Goal: Information Seeking & Learning: Learn about a topic

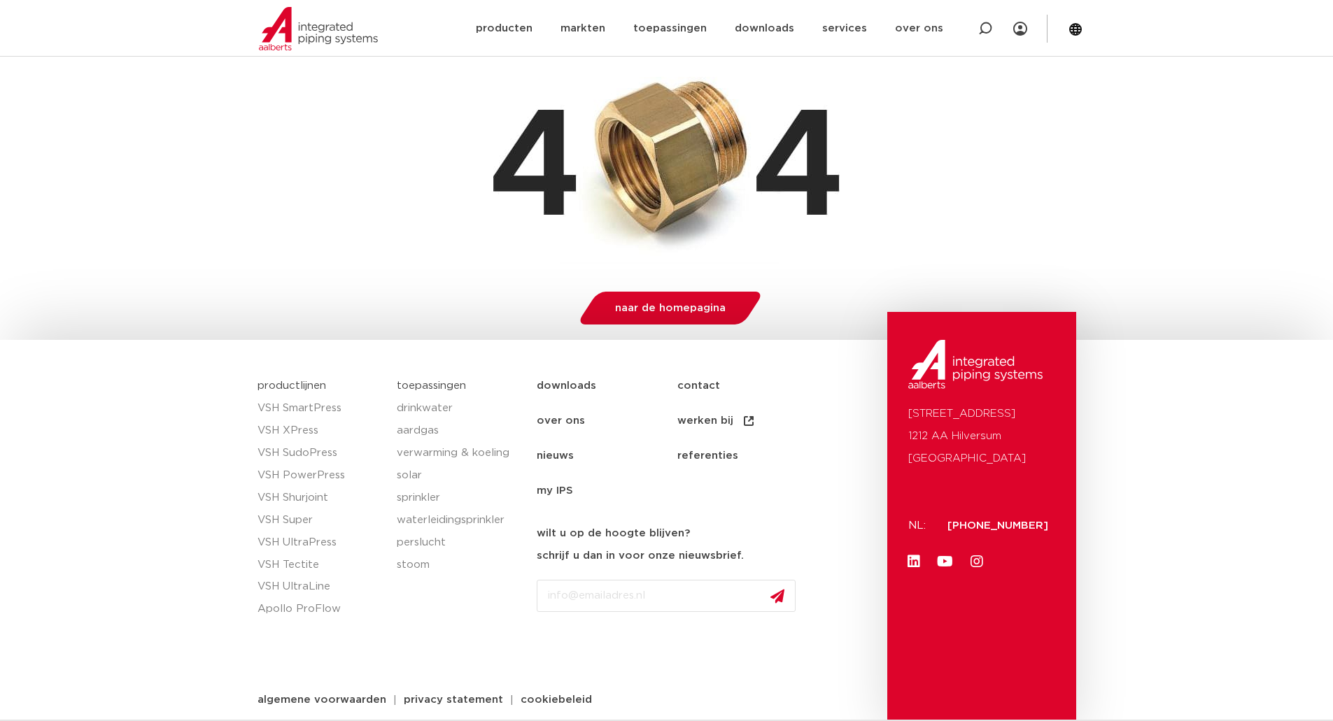
scroll to position [257, 0]
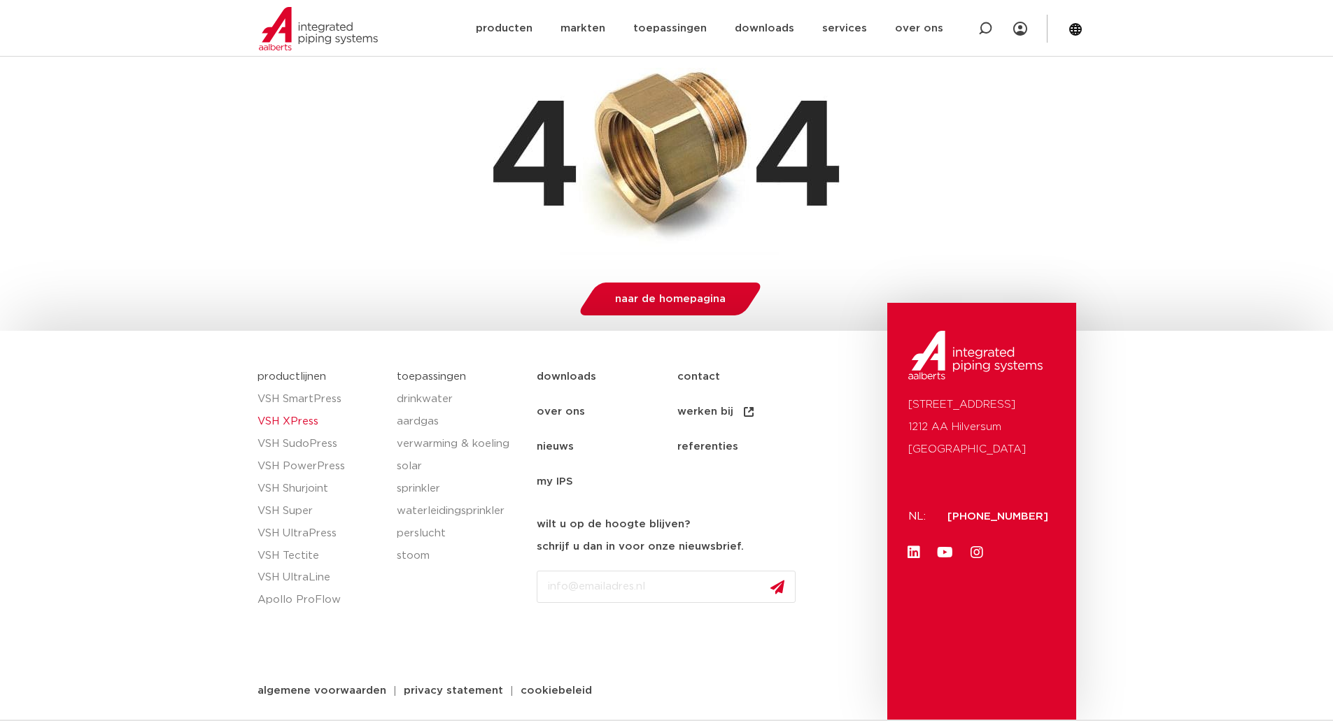
click at [298, 419] on link "VSH XPress" at bounding box center [320, 422] width 126 height 22
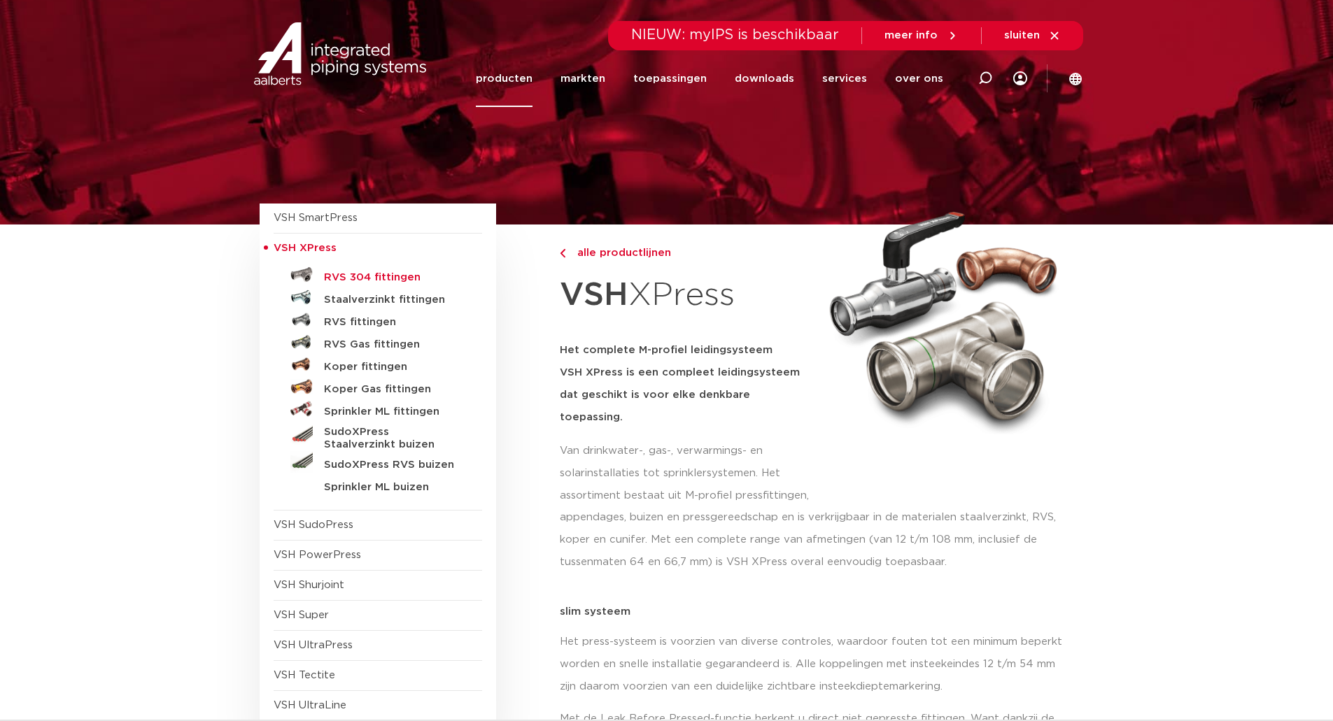
click at [360, 274] on h5 "RVS 304 fittingen" at bounding box center [393, 277] width 139 height 13
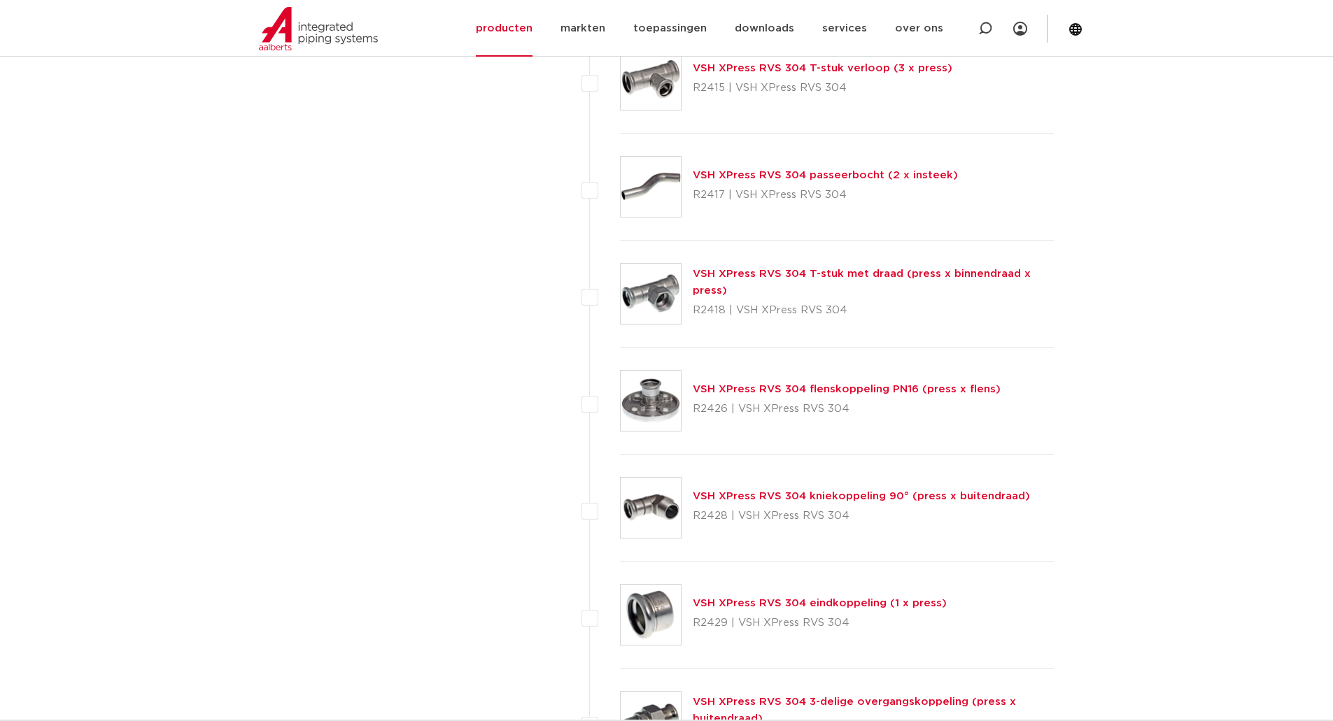
scroll to position [1539, 0]
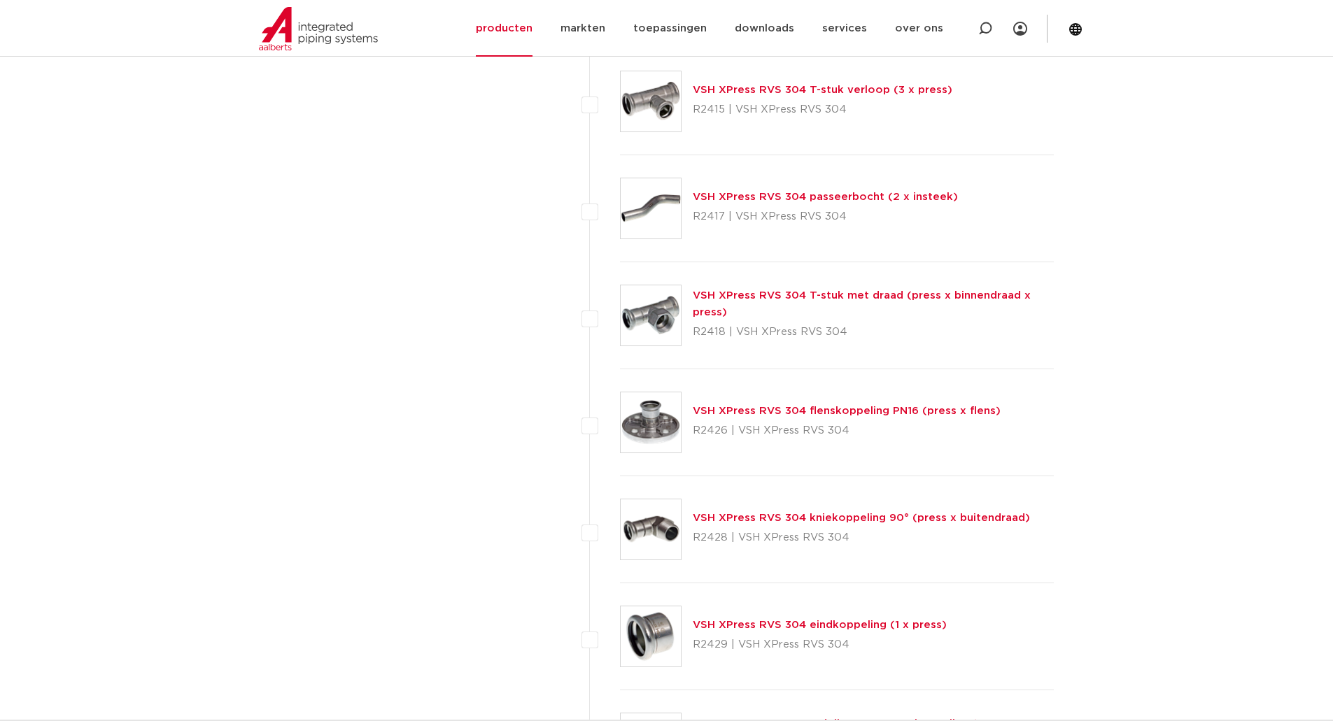
click at [658, 424] on img at bounding box center [651, 422] width 60 height 60
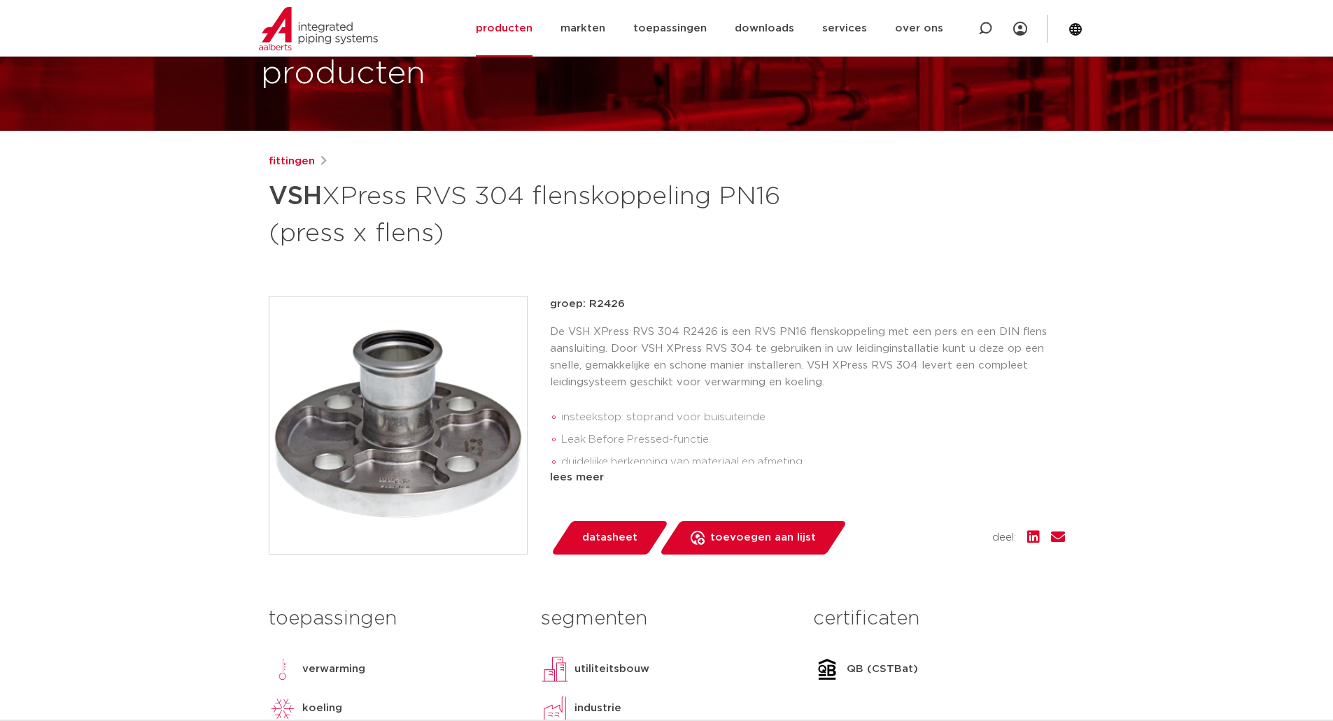
scroll to position [70, 0]
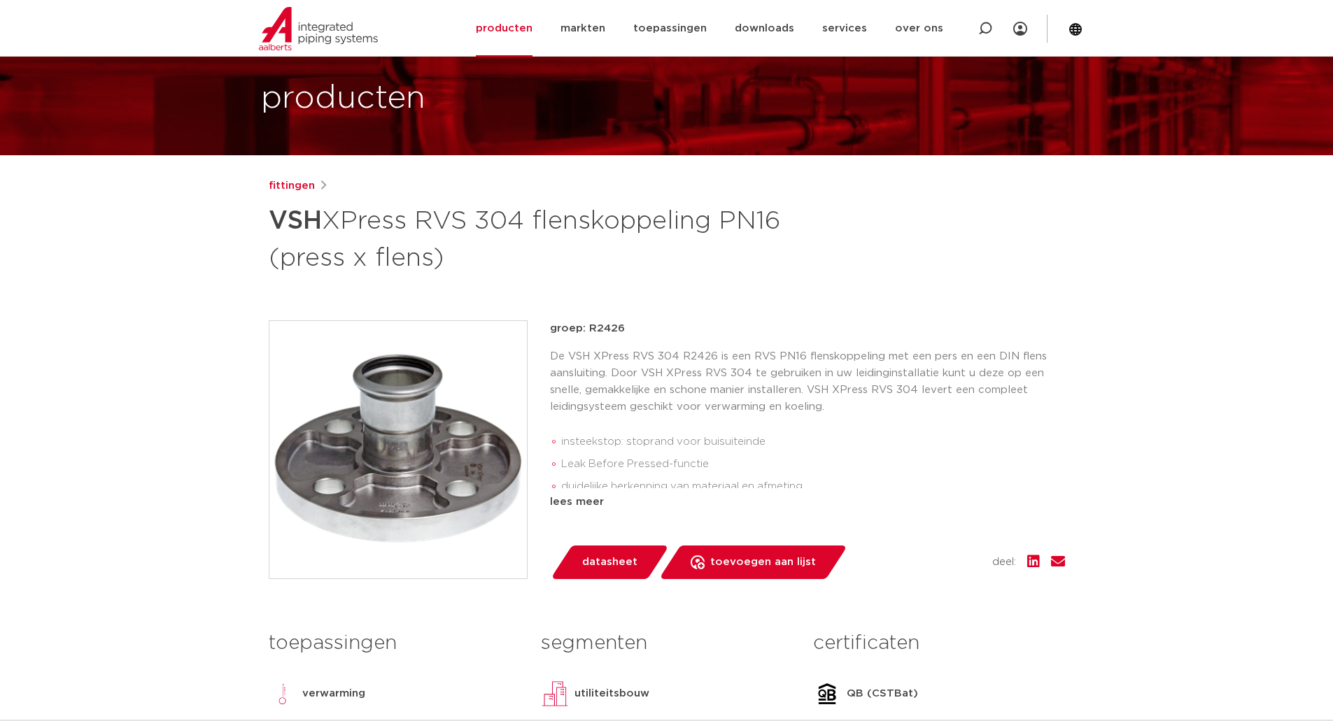
drag, startPoint x: 580, startPoint y: 502, endPoint x: 593, endPoint y: 500, distance: 12.7
click at [590, 500] on div "lees meer" at bounding box center [807, 502] width 515 height 17
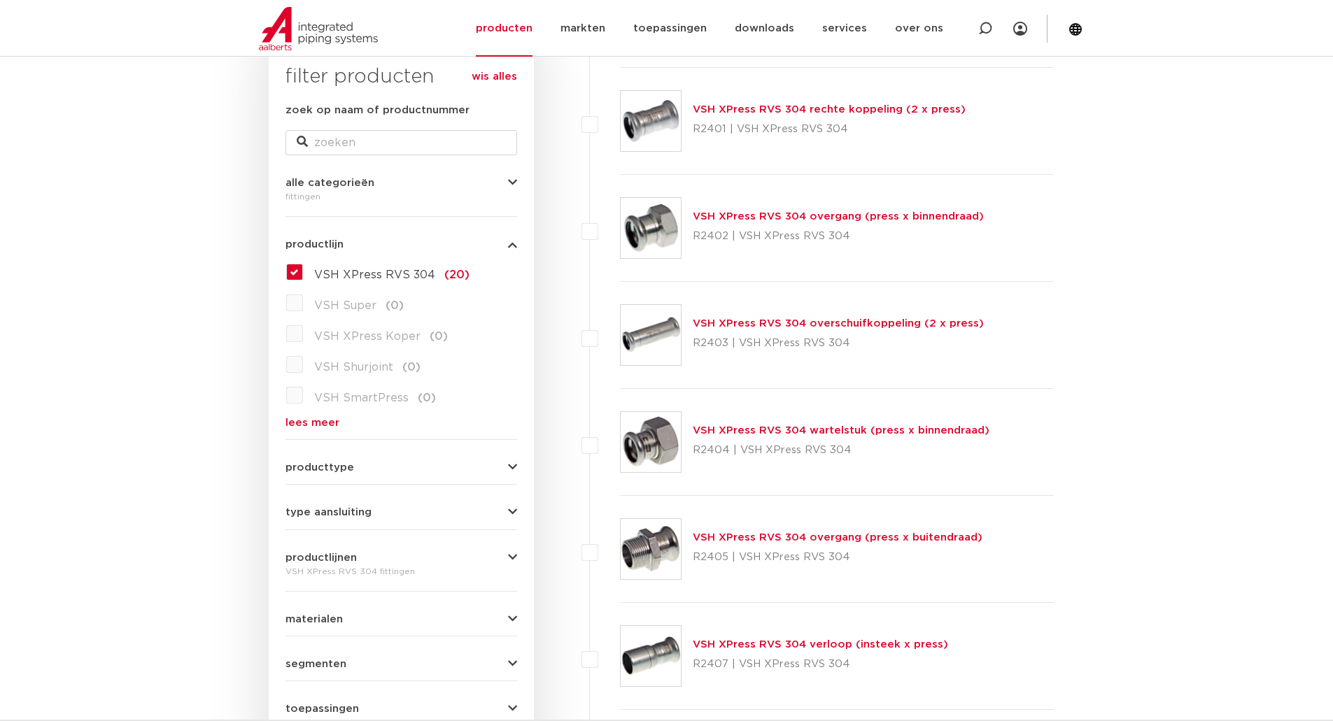
scroll to position [280, 0]
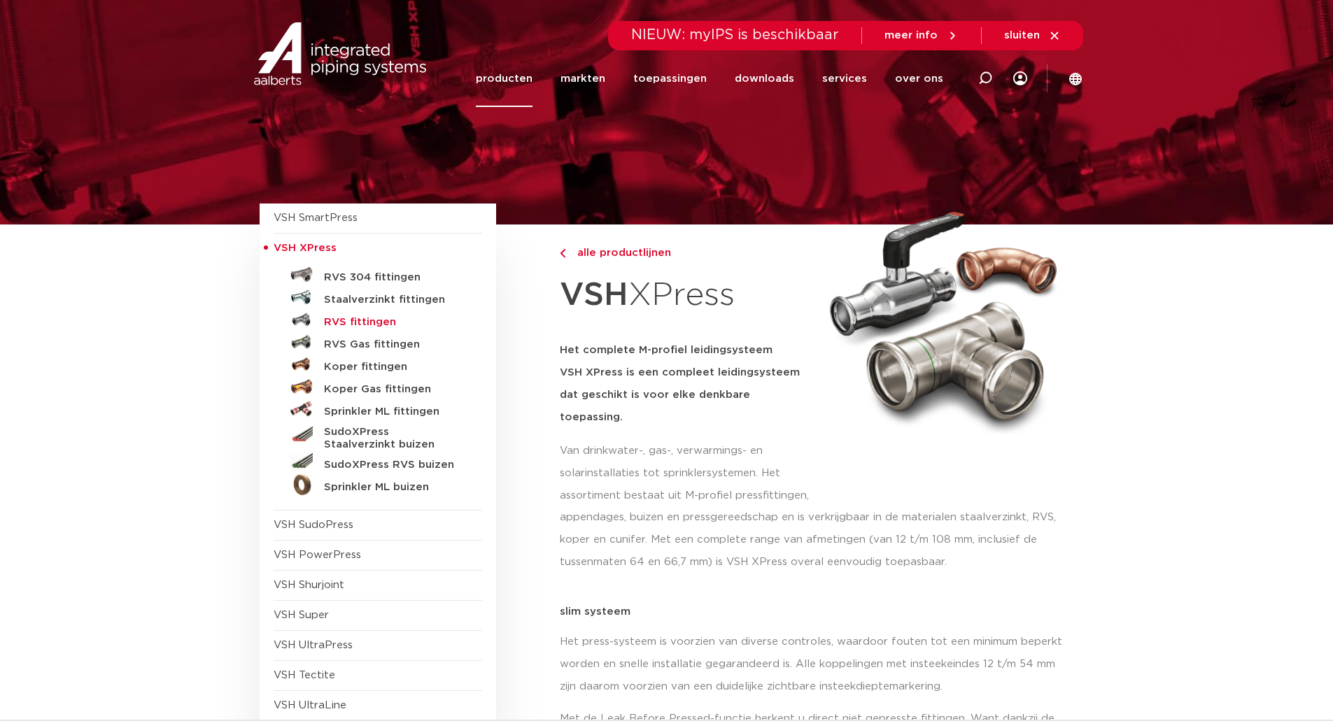
click at [367, 323] on h5 "RVS fittingen" at bounding box center [393, 322] width 139 height 13
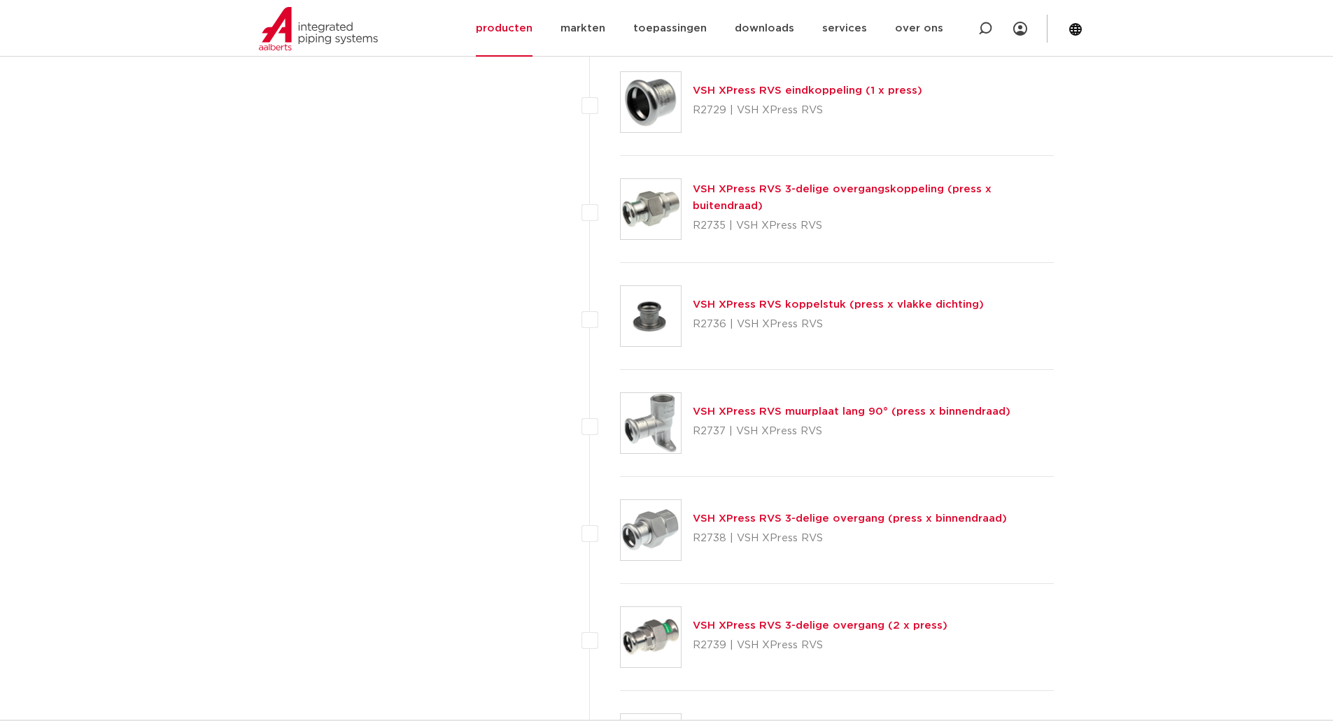
scroll to position [2798, 0]
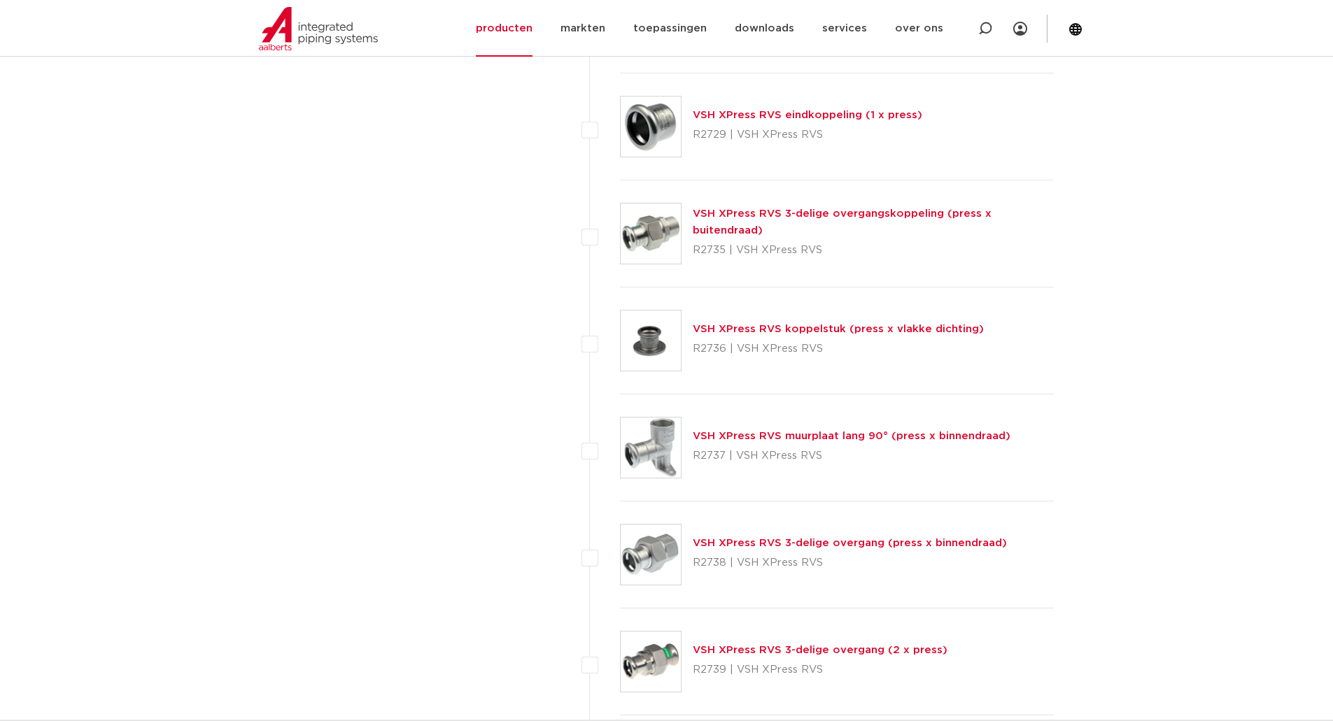
click at [663, 338] on img at bounding box center [651, 341] width 60 height 60
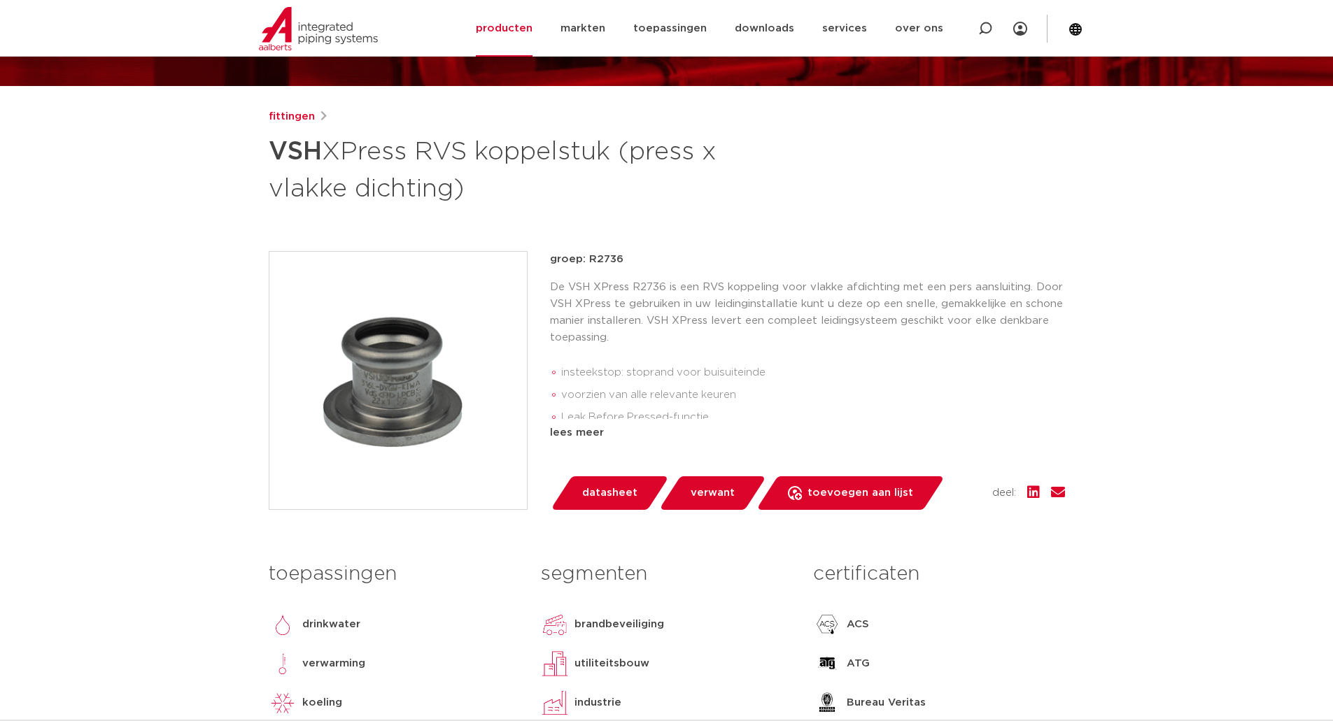
scroll to position [140, 0]
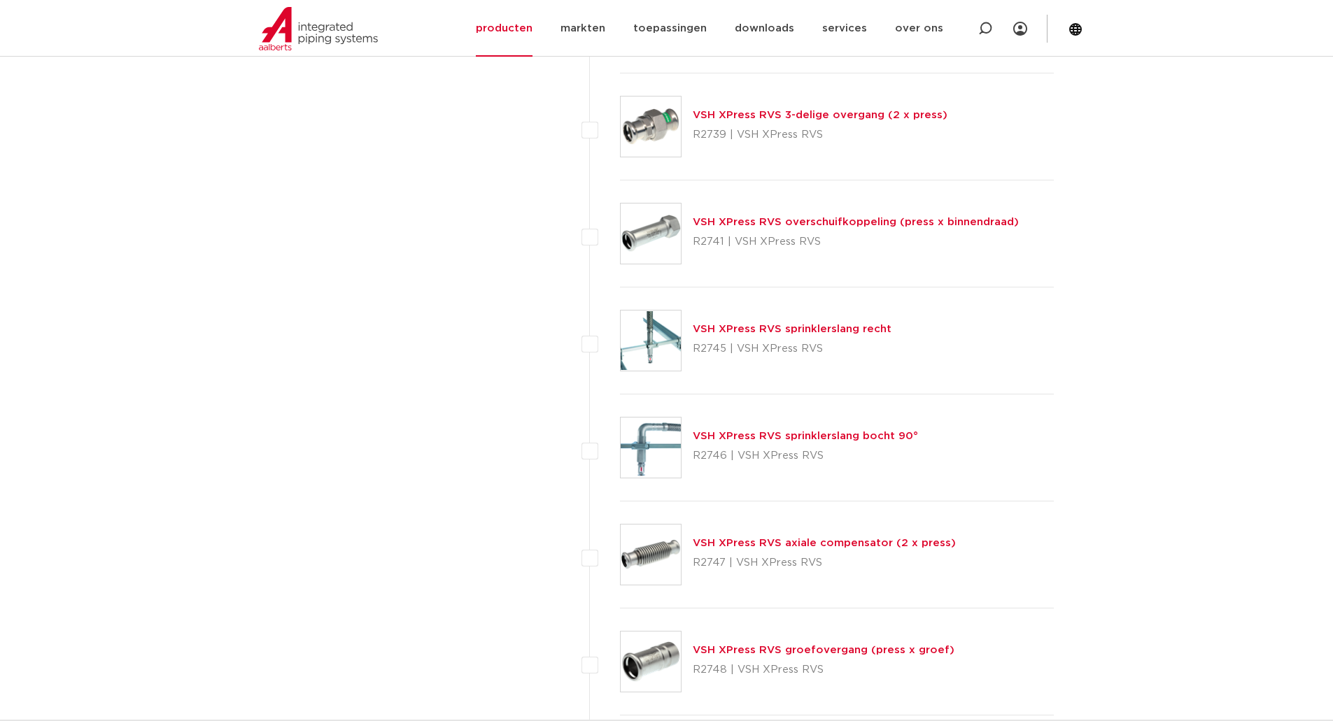
scroll to position [3358, 0]
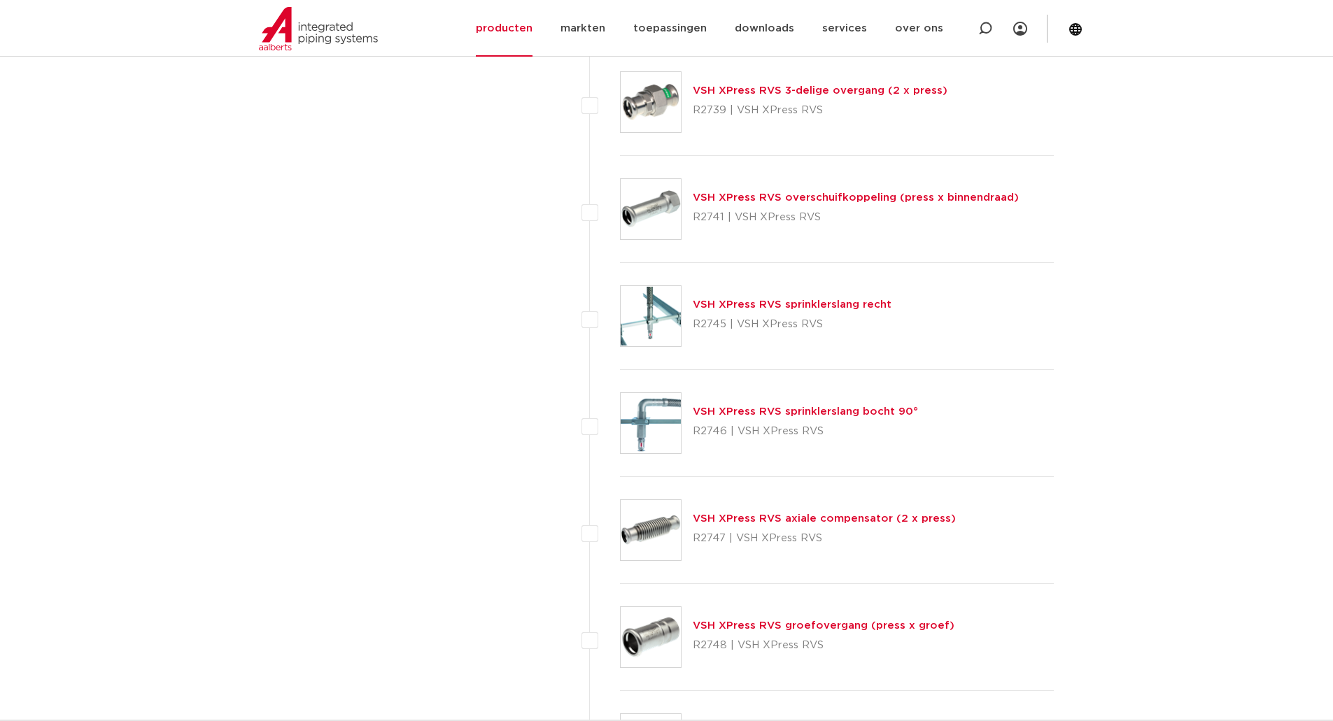
drag, startPoint x: 656, startPoint y: 311, endPoint x: 663, endPoint y: 307, distance: 7.8
click at [656, 309] on img at bounding box center [651, 316] width 60 height 60
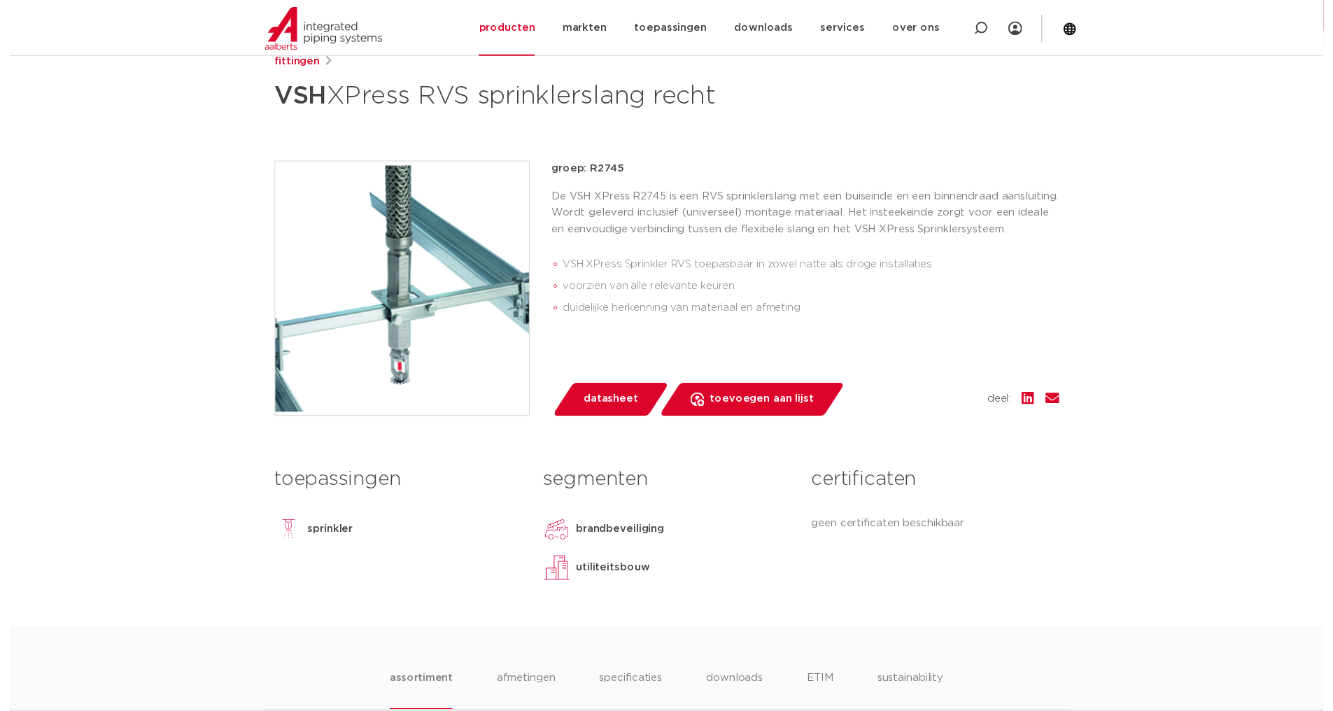
scroll to position [210, 0]
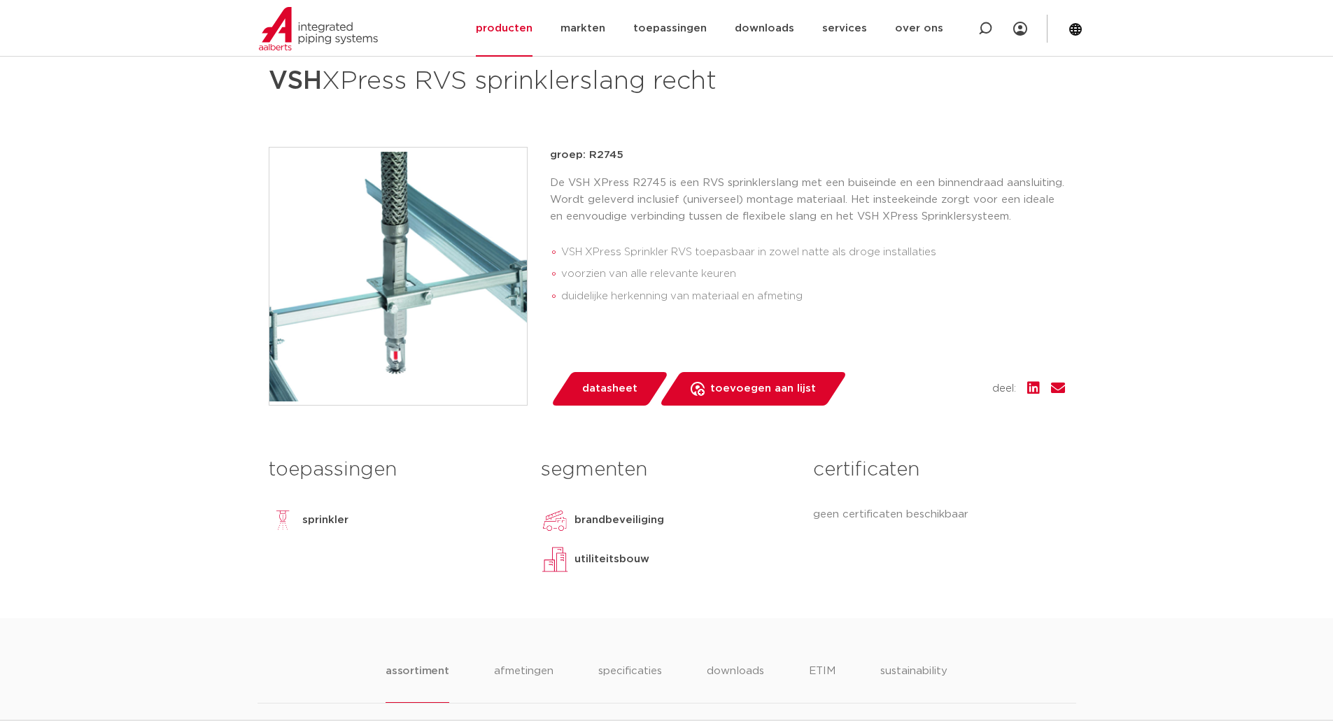
click at [607, 385] on span "datasheet" at bounding box center [609, 389] width 55 height 22
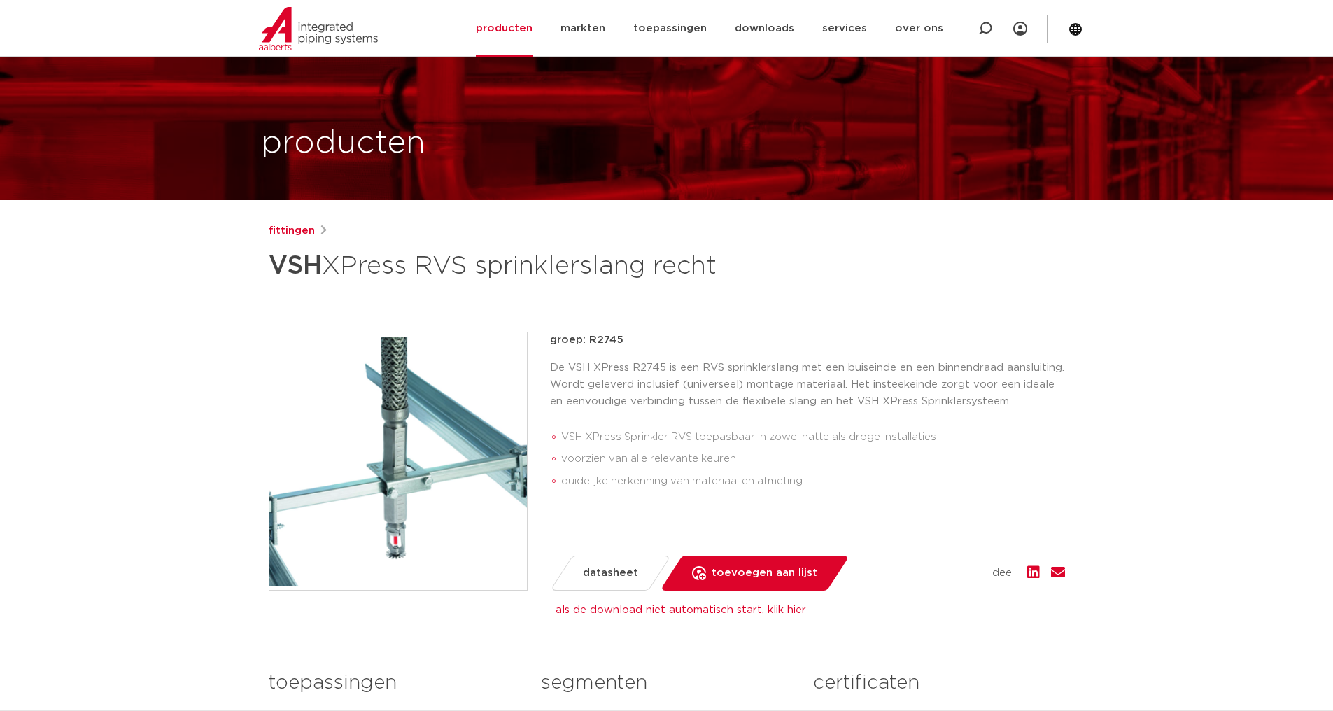
scroll to position [0, 0]
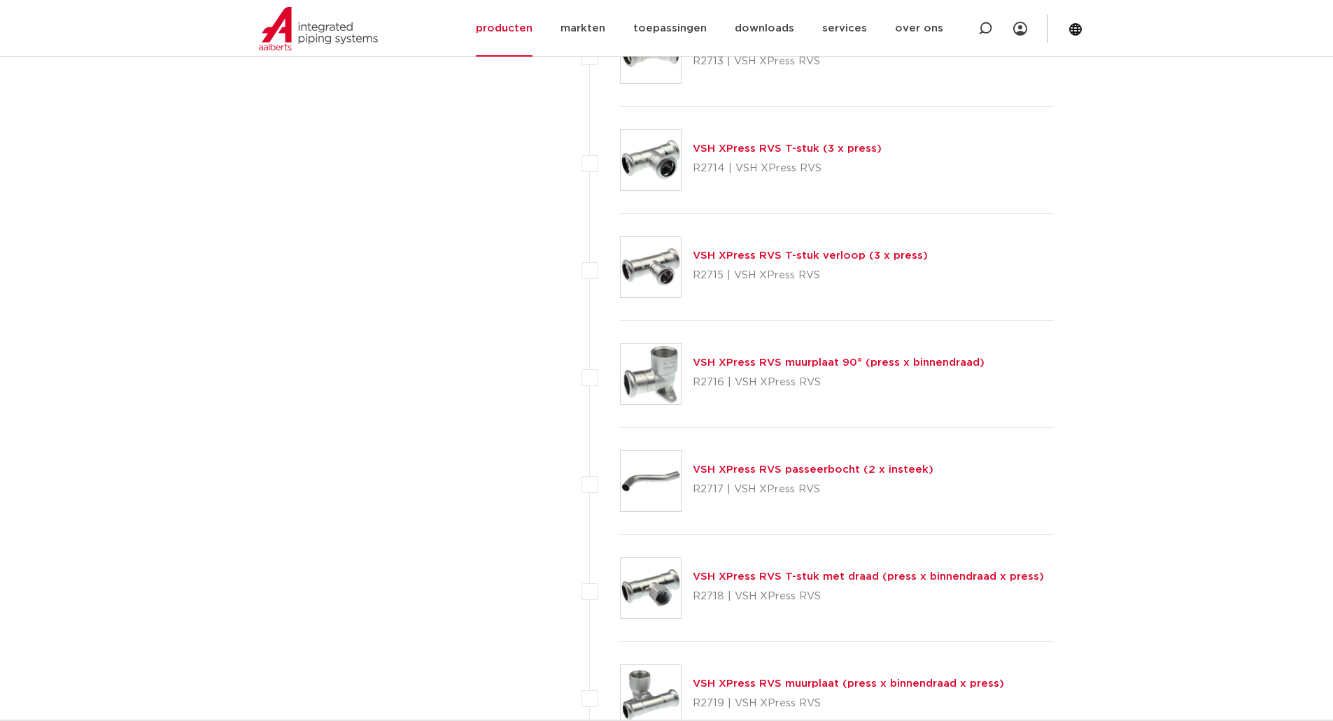
scroll to position [1469, 0]
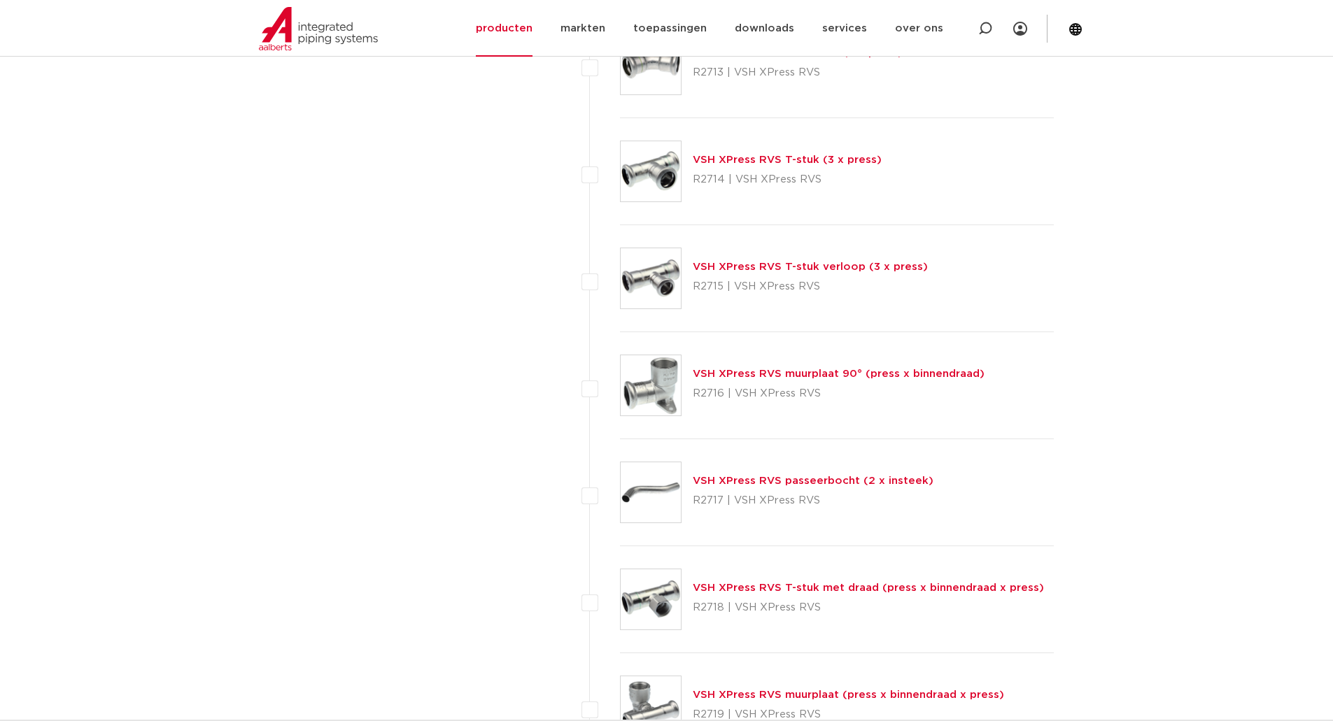
click at [670, 598] on img at bounding box center [651, 599] width 60 height 60
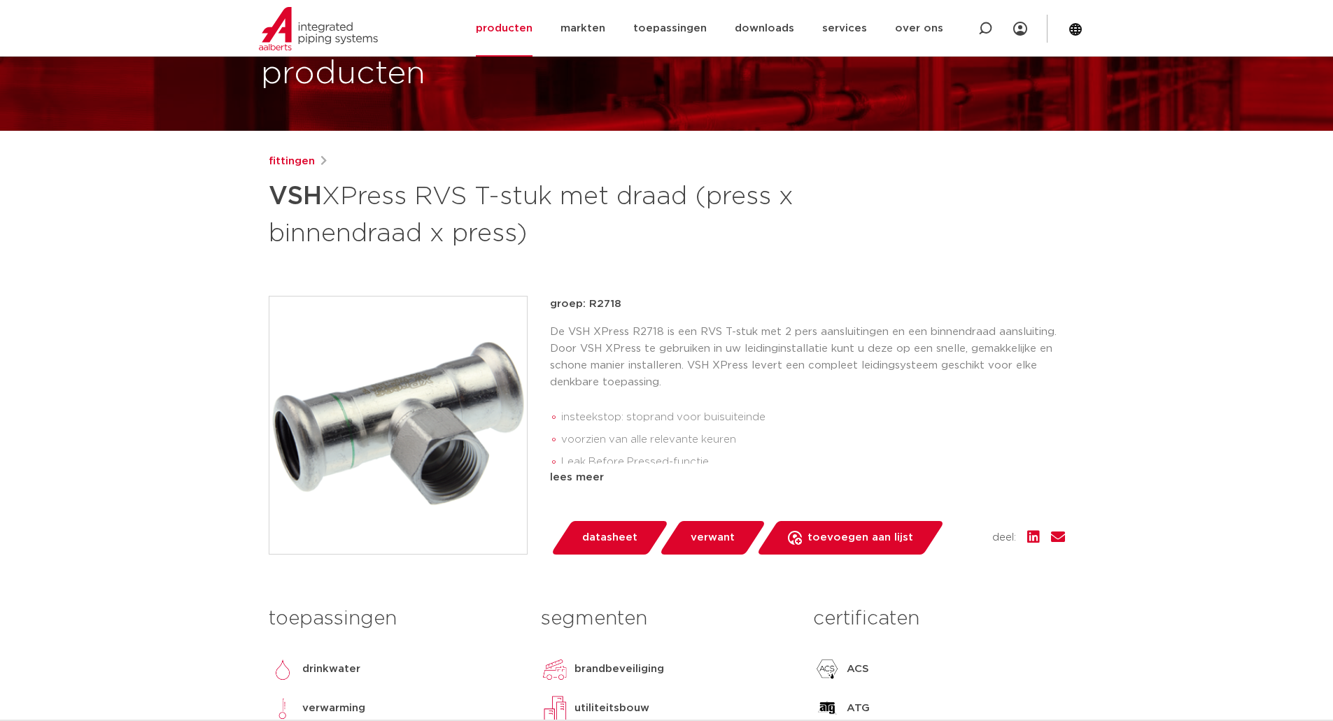
scroll to position [70, 0]
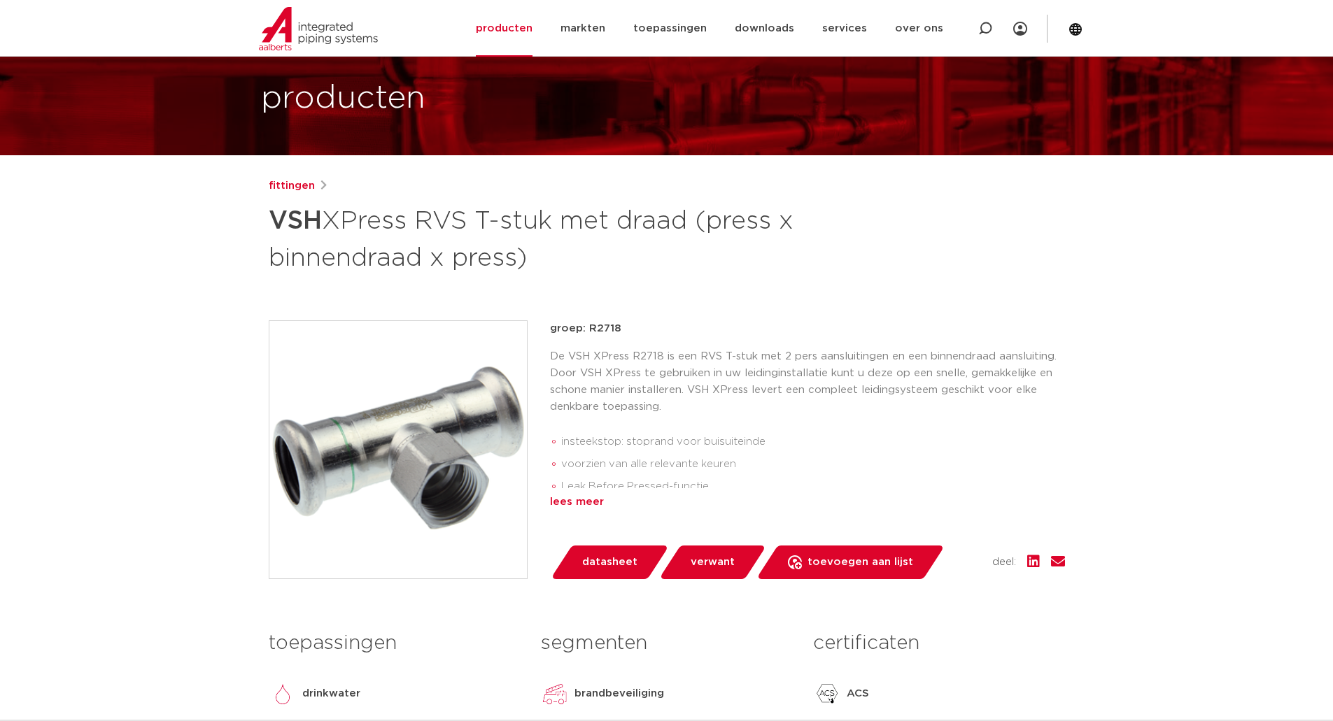
click at [593, 500] on div "lees meer" at bounding box center [807, 502] width 515 height 17
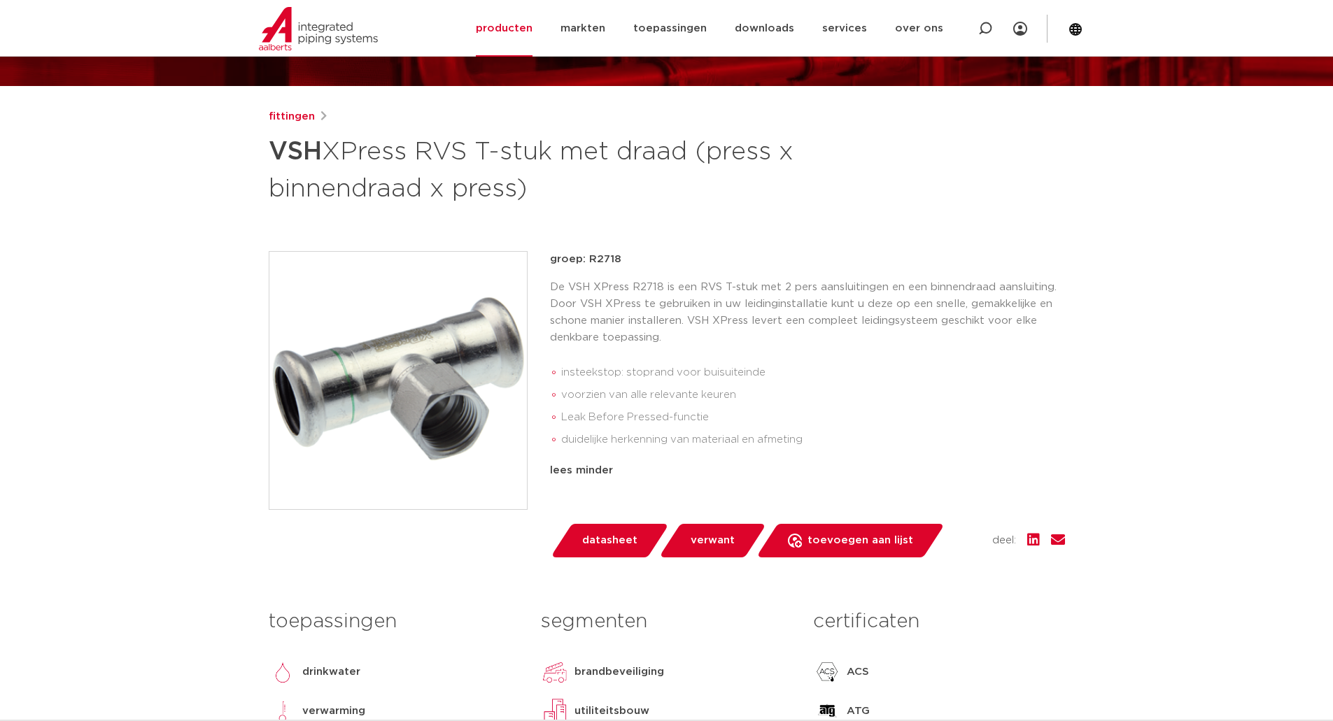
scroll to position [140, 0]
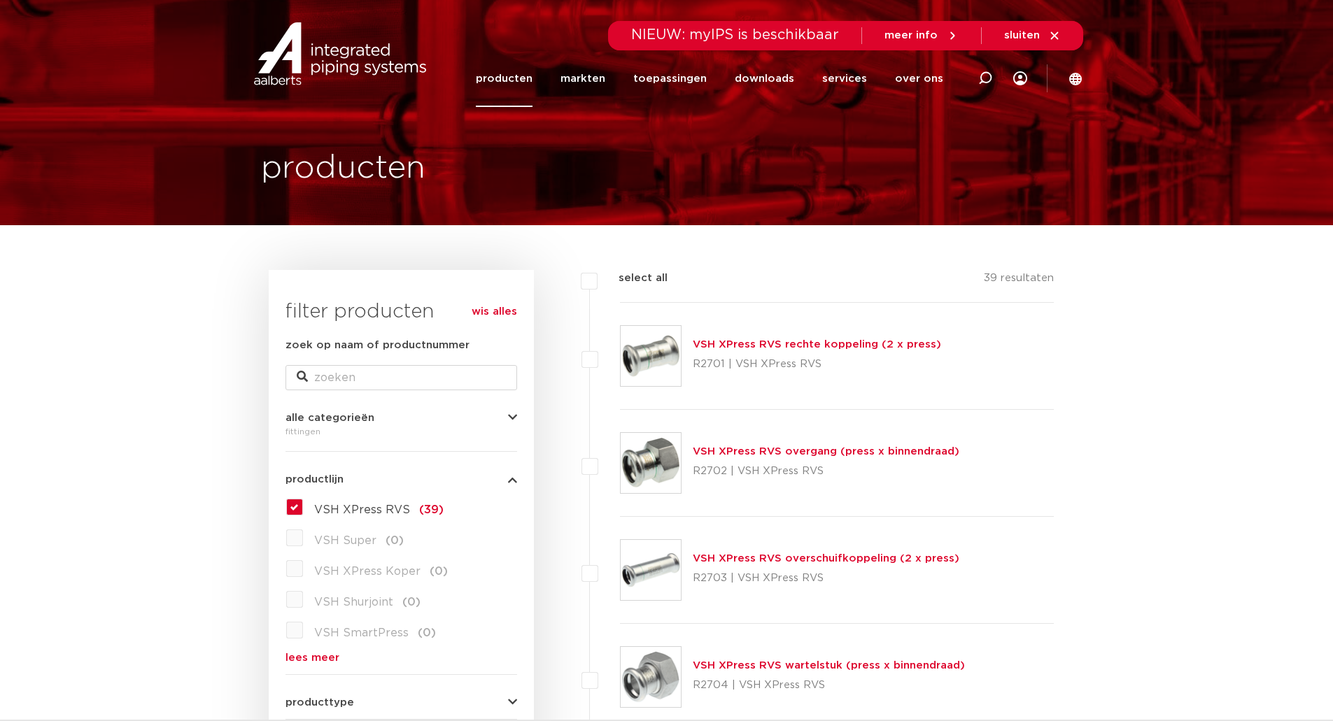
click at [512, 78] on link "producten" at bounding box center [504, 78] width 57 height 57
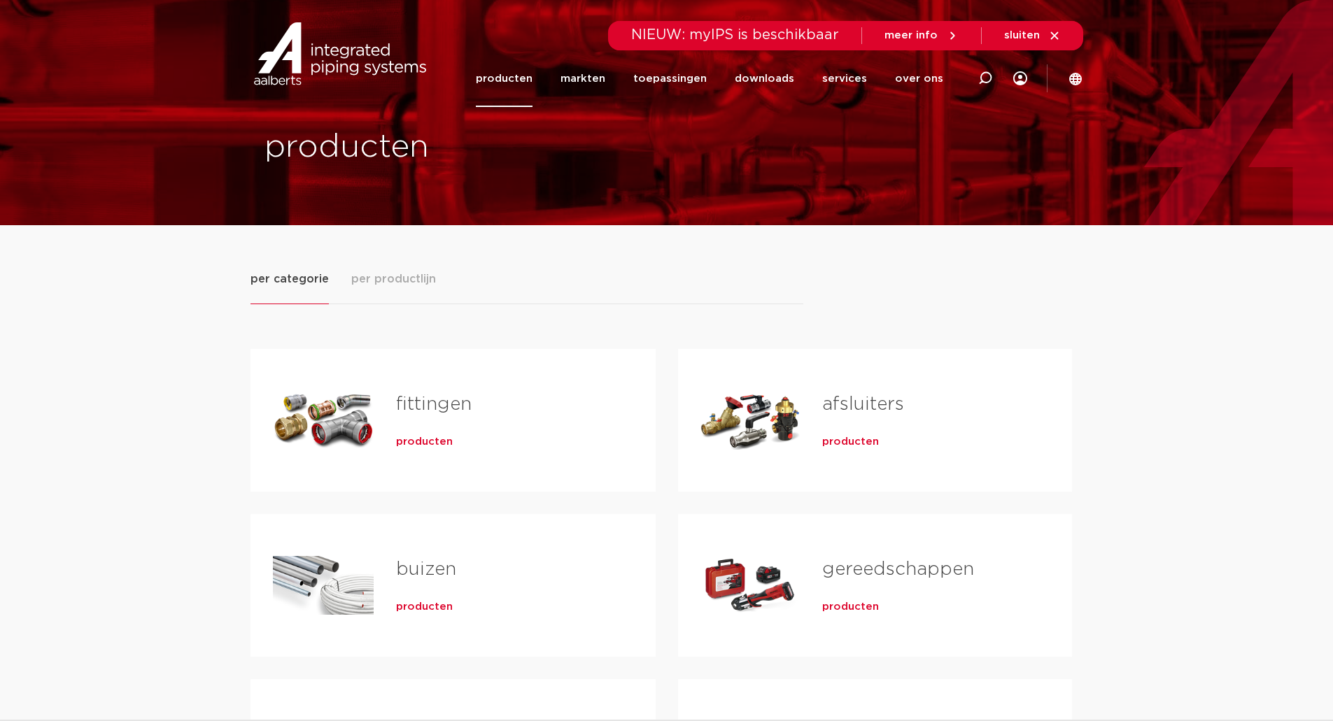
click at [847, 439] on span "producten" at bounding box center [850, 442] width 57 height 14
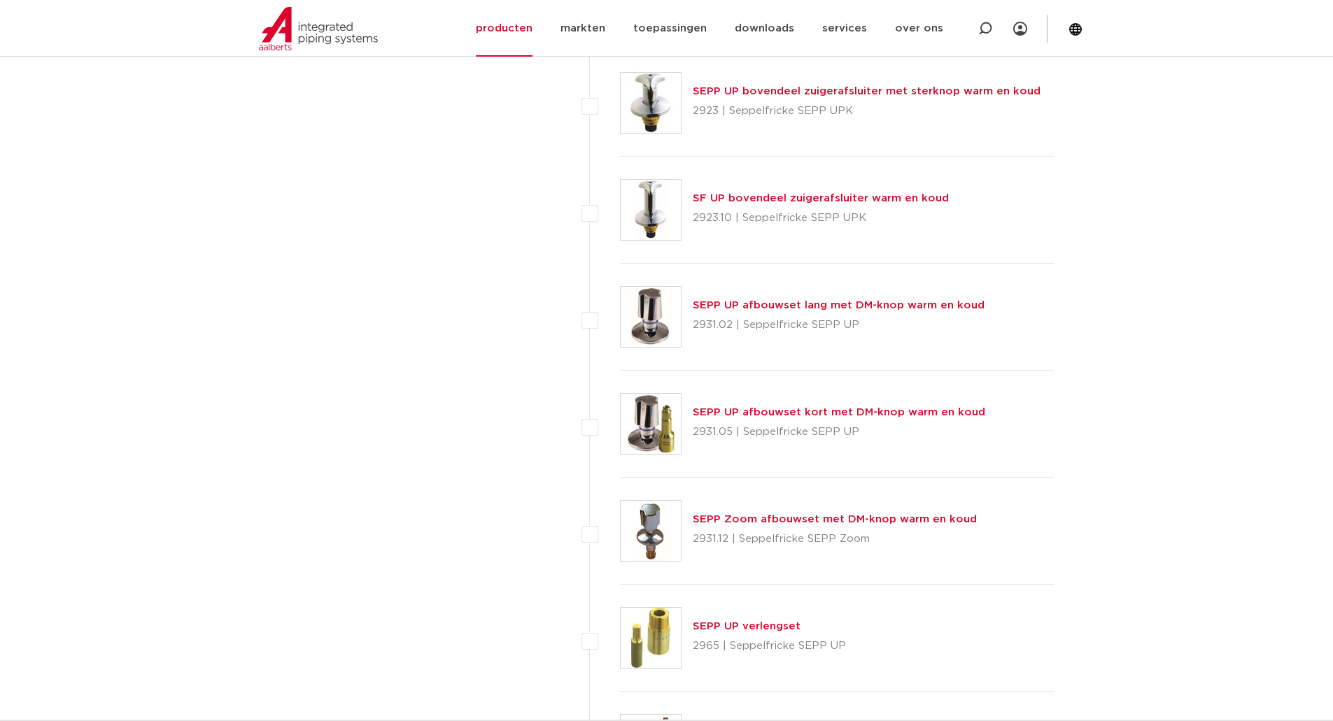
scroll to position [5107, 0]
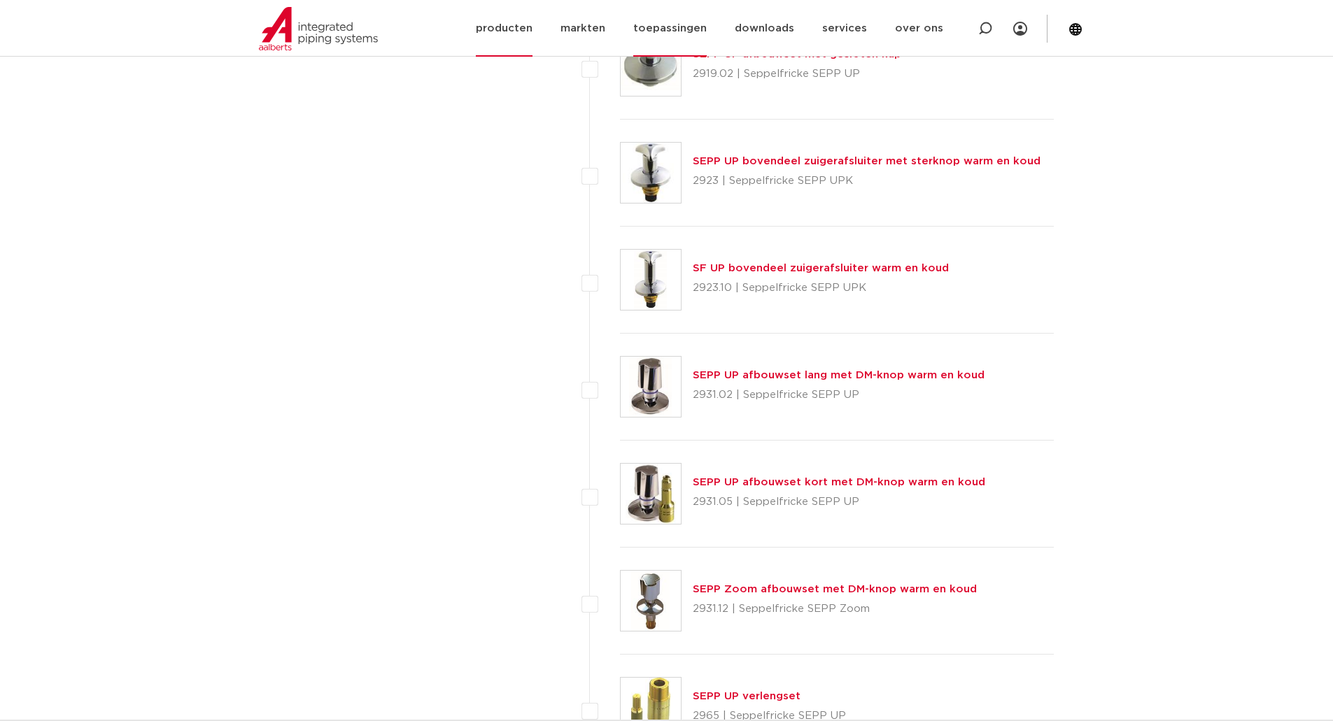
click at [670, 31] on link "toepassingen" at bounding box center [669, 28] width 73 height 57
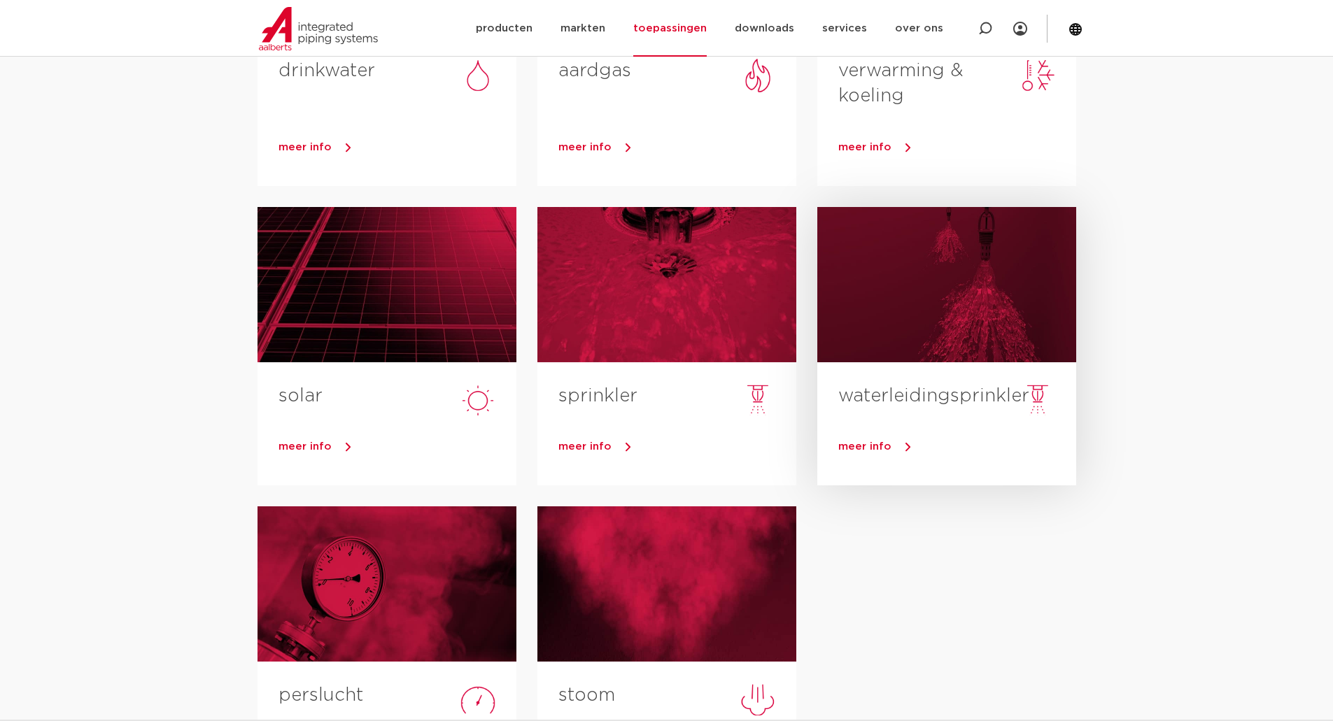
scroll to position [350, 0]
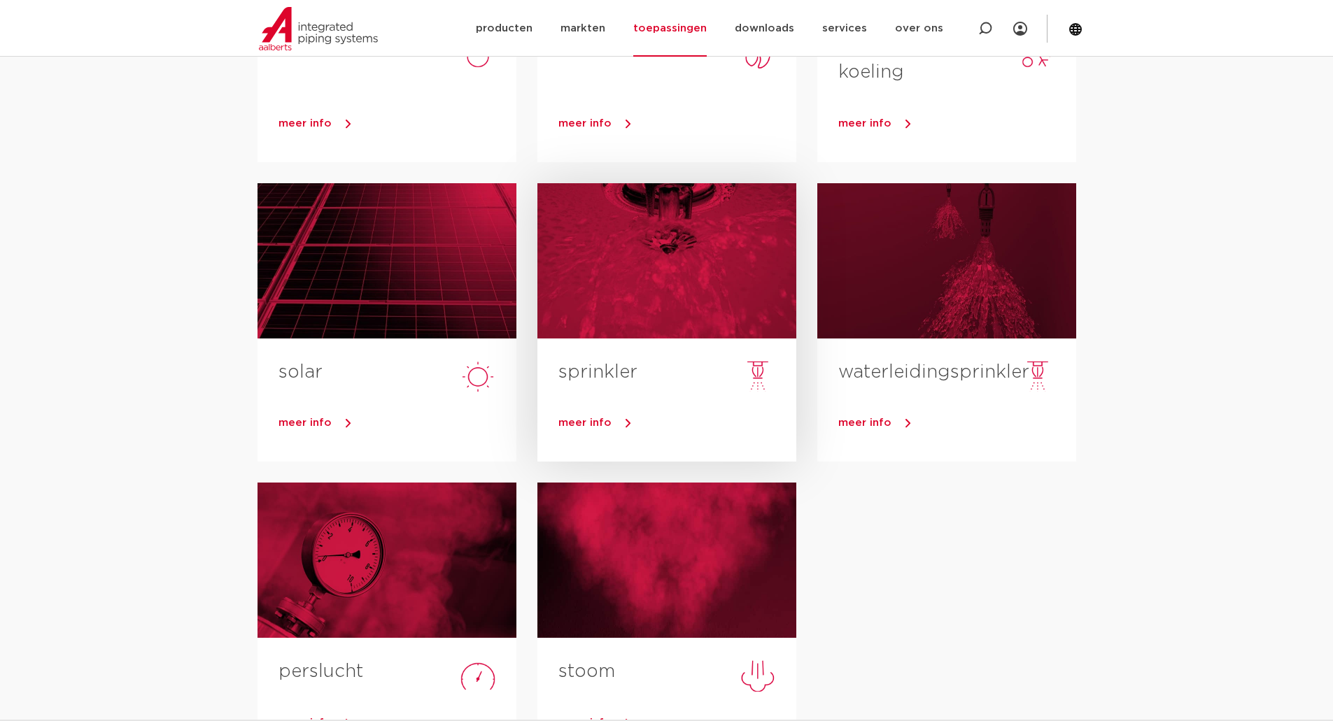
click at [674, 267] on div at bounding box center [666, 260] width 259 height 155
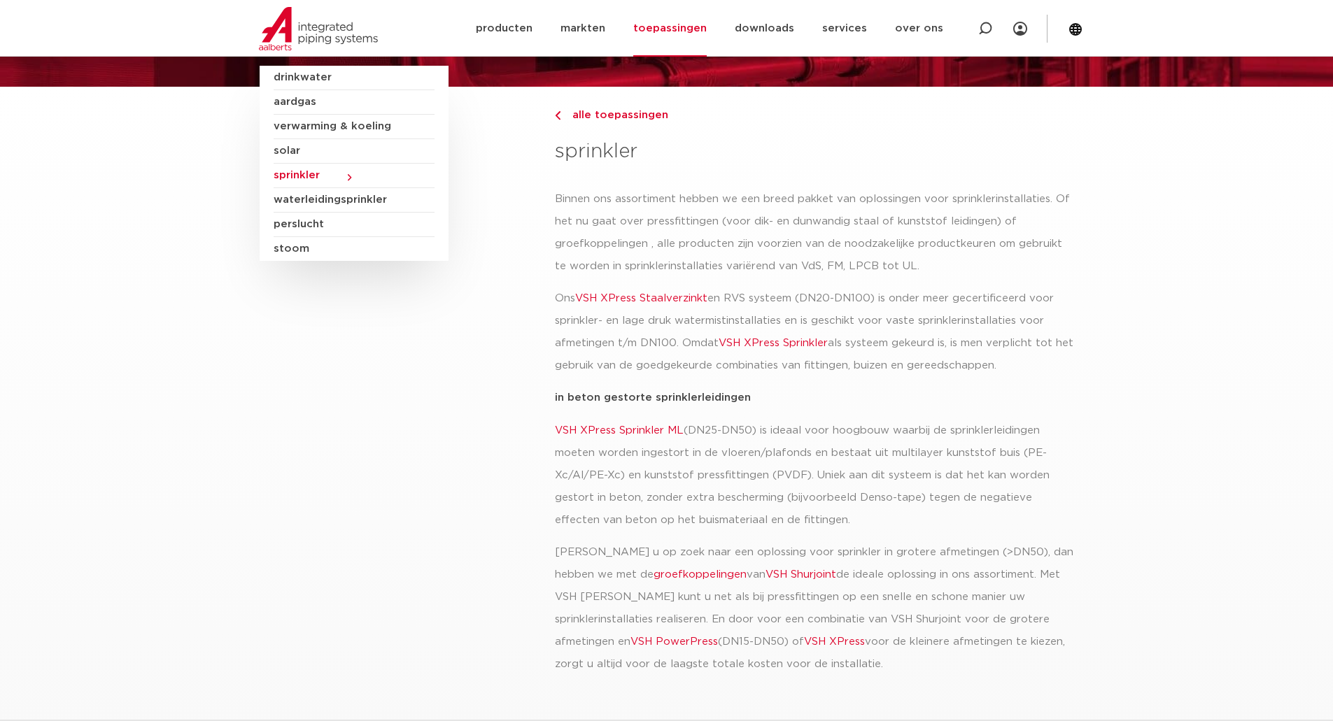
scroll to position [70, 0]
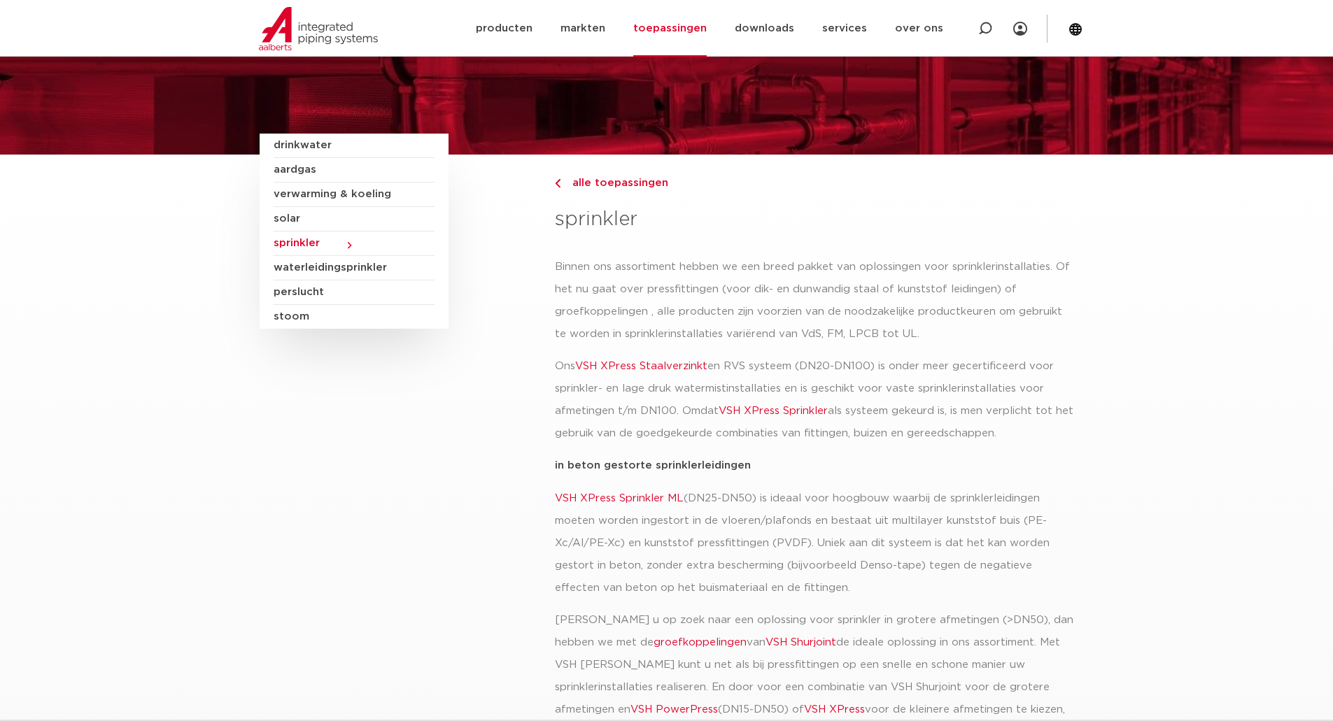
click at [330, 264] on span "waterleidingsprinkler" at bounding box center [354, 268] width 161 height 24
